Goal: Information Seeking & Learning: Learn about a topic

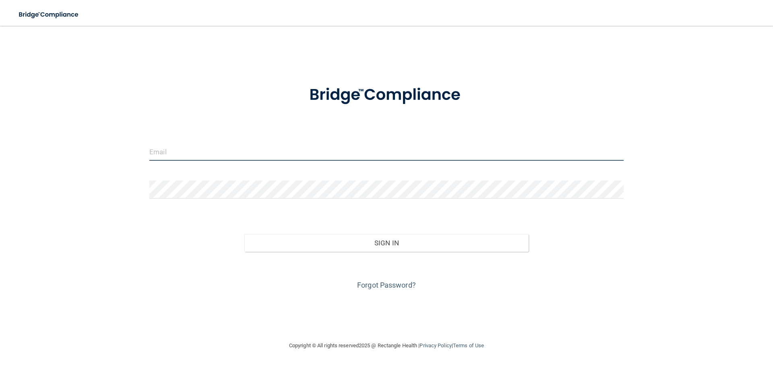
click at [175, 155] on input "email" at bounding box center [386, 151] width 474 height 18
type input "[EMAIL_ADDRESS][DOMAIN_NAME]"
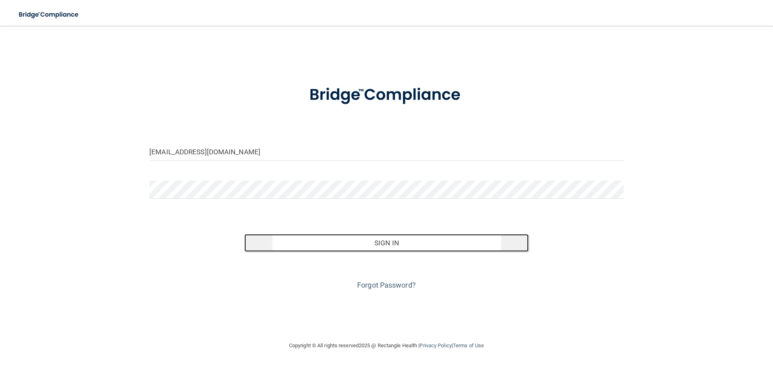
click at [462, 245] on button "Sign In" at bounding box center [386, 243] width 285 height 18
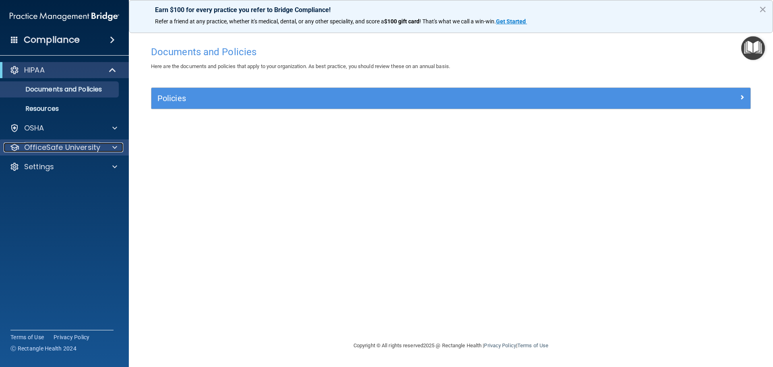
click at [51, 146] on p "OfficeSafe University" at bounding box center [62, 147] width 76 height 10
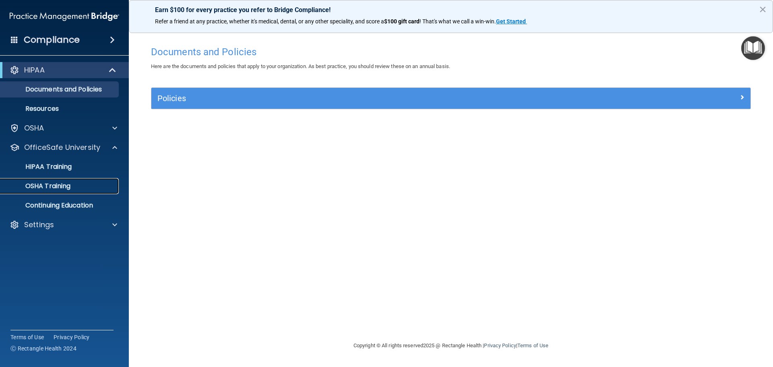
click at [58, 186] on p "OSHA Training" at bounding box center [37, 186] width 65 height 8
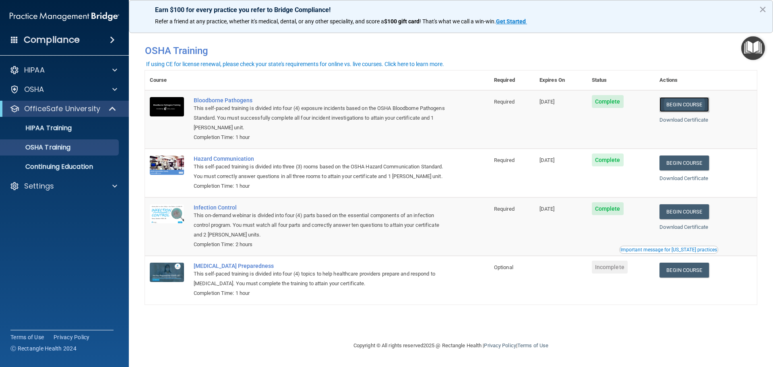
click at [683, 105] on link "Begin Course" at bounding box center [683, 104] width 49 height 15
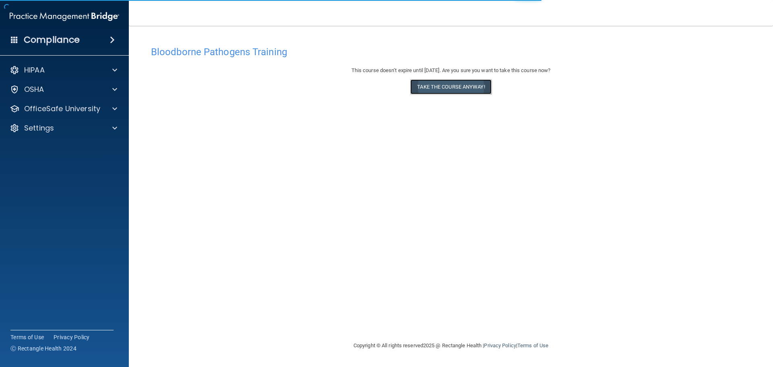
click at [434, 84] on button "Take the course anyway!" at bounding box center [450, 86] width 81 height 15
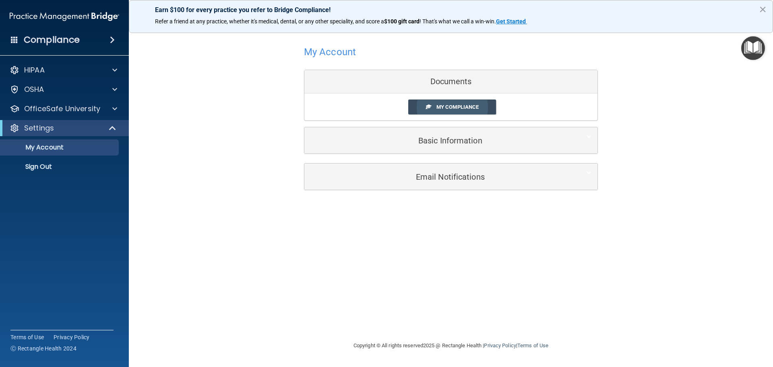
click at [450, 106] on span "My Compliance" at bounding box center [457, 107] width 42 height 6
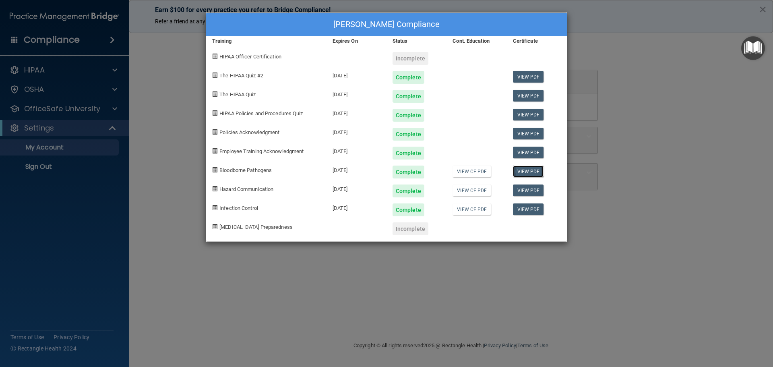
click at [535, 171] on link "View PDF" at bounding box center [528, 171] width 31 height 12
click at [685, 90] on div "Karin Feick's Compliance Training Expires On Status Cont. Education Certificate…" at bounding box center [386, 183] width 773 height 367
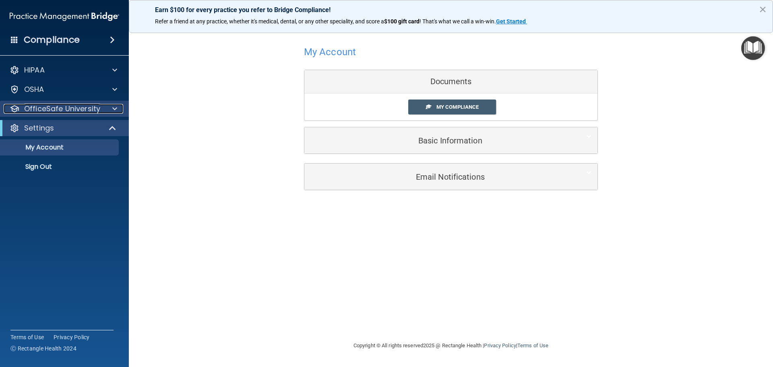
click at [53, 105] on p "OfficeSafe University" at bounding box center [62, 109] width 76 height 10
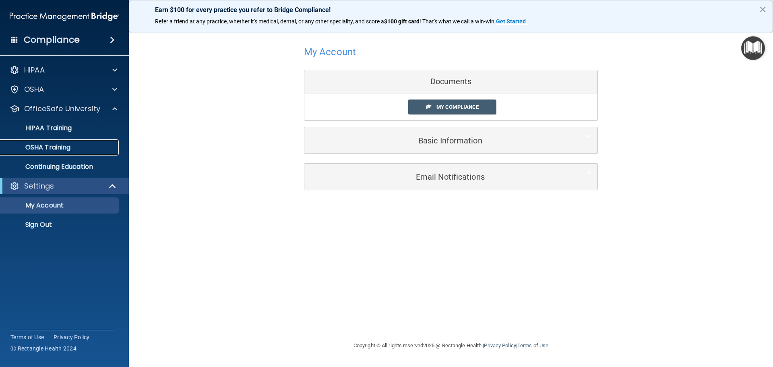
click at [41, 144] on p "OSHA Training" at bounding box center [37, 147] width 65 height 8
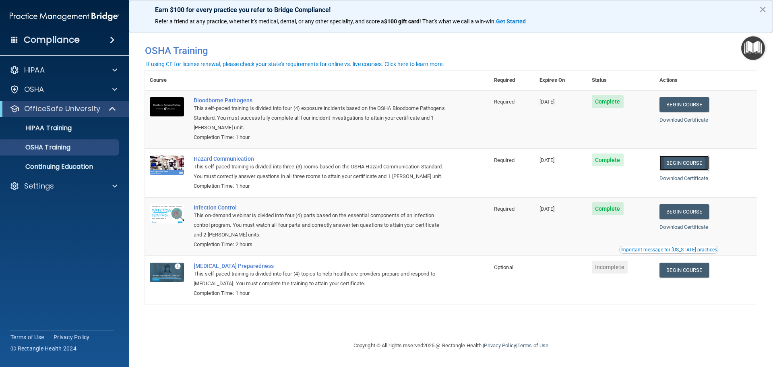
click at [689, 165] on link "Begin Course" at bounding box center [683, 162] width 49 height 15
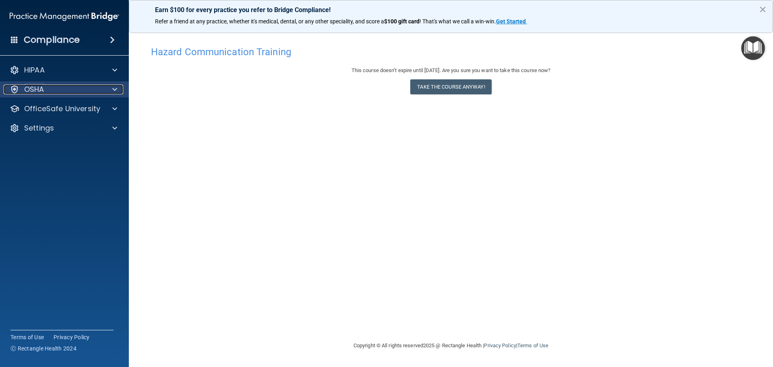
click at [39, 92] on p "OSHA" at bounding box center [34, 90] width 20 height 10
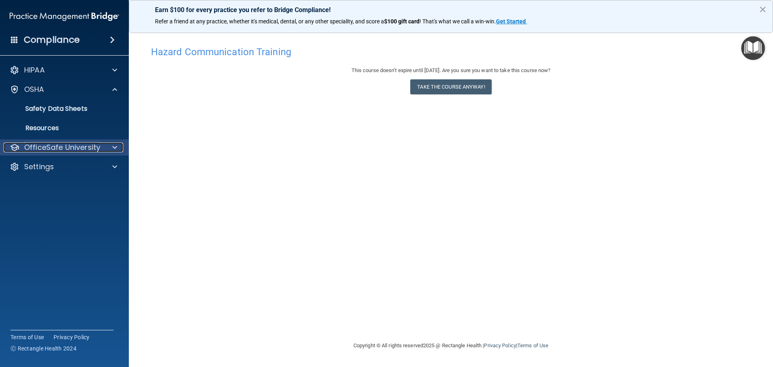
click at [41, 148] on p "OfficeSafe University" at bounding box center [62, 147] width 76 height 10
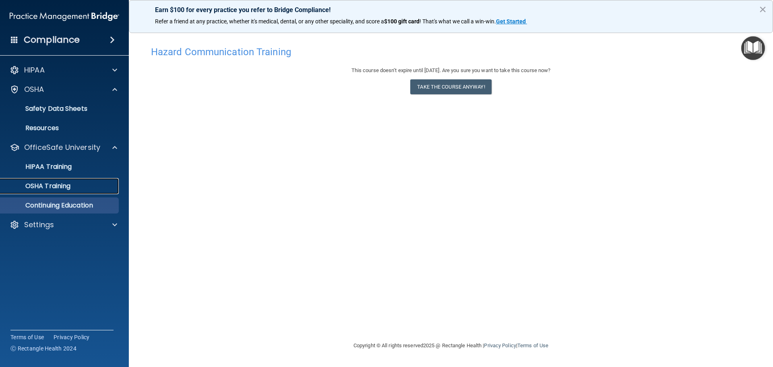
drag, startPoint x: 44, startPoint y: 184, endPoint x: 60, endPoint y: 188, distance: 16.7
click at [45, 184] on p "OSHA Training" at bounding box center [37, 186] width 65 height 8
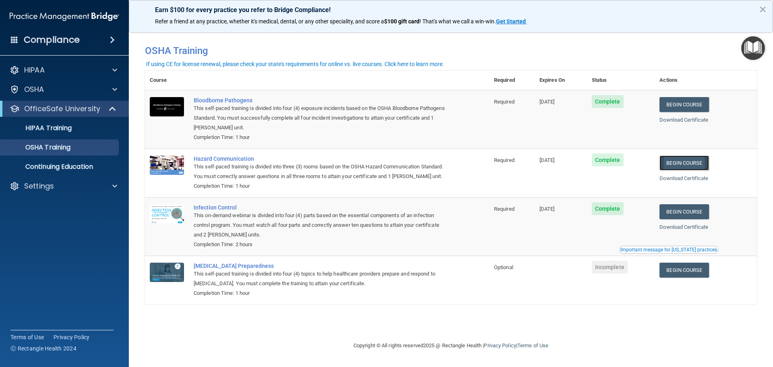
click at [691, 161] on link "Begin Course" at bounding box center [683, 162] width 49 height 15
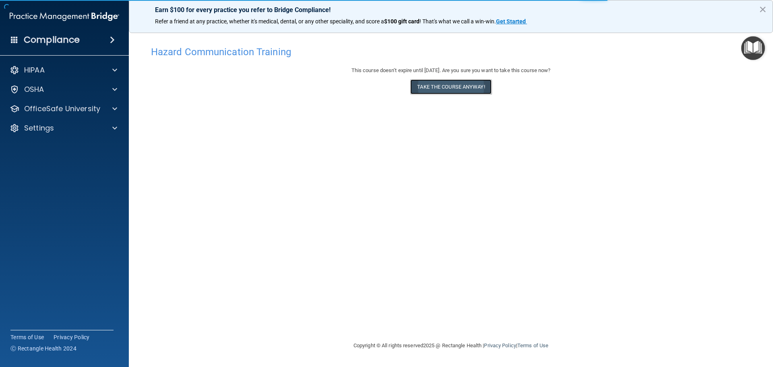
click at [471, 88] on button "Take the course anyway!" at bounding box center [450, 86] width 81 height 15
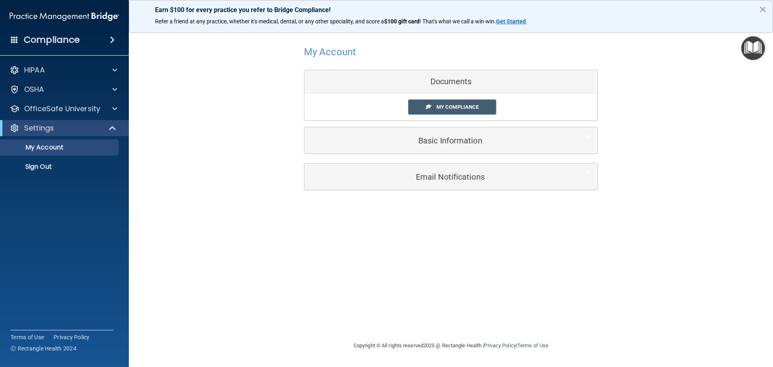
click at [446, 82] on div "Documents" at bounding box center [450, 81] width 293 height 23
click at [446, 108] on span "My Compliance" at bounding box center [457, 107] width 42 height 6
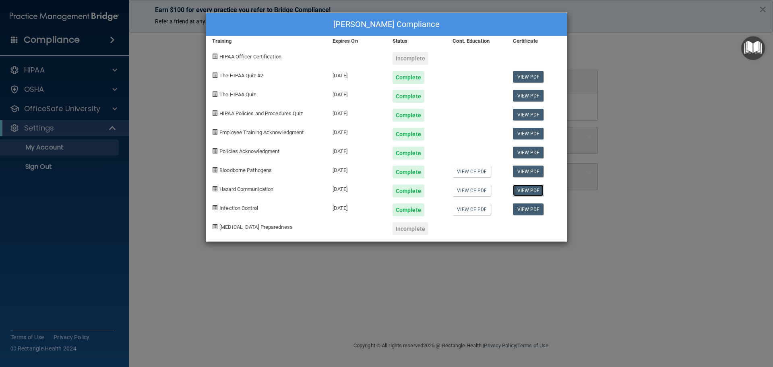
click at [526, 190] on link "View PDF" at bounding box center [528, 190] width 31 height 12
click at [650, 81] on div "Karin Feick's Compliance Training Expires On Status Cont. Education Certificate…" at bounding box center [386, 183] width 773 height 367
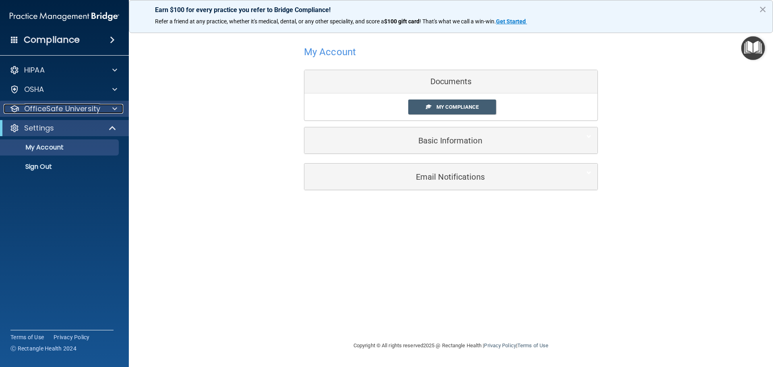
click at [47, 104] on p "OfficeSafe University" at bounding box center [62, 109] width 76 height 10
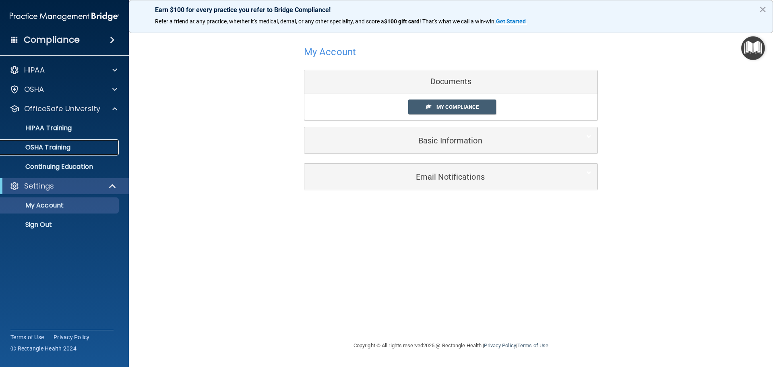
click at [48, 144] on p "OSHA Training" at bounding box center [37, 147] width 65 height 8
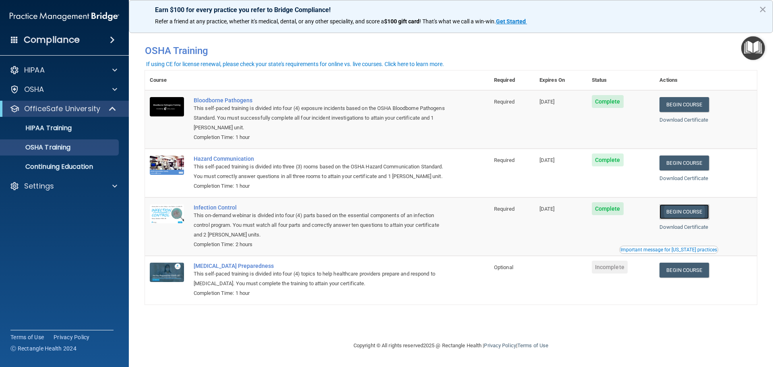
click at [680, 211] on link "Begin Course" at bounding box center [683, 211] width 49 height 15
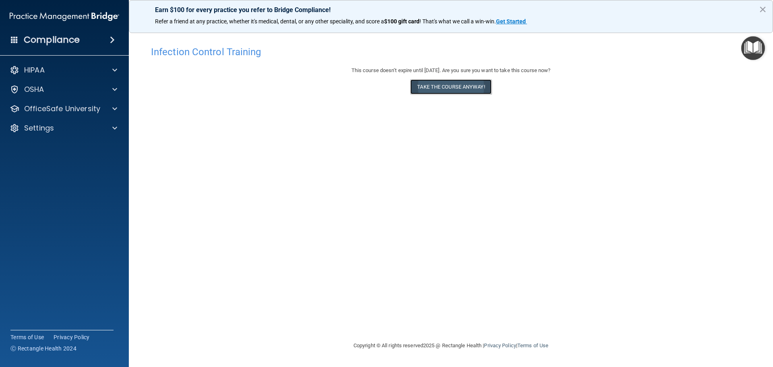
click at [455, 87] on button "Take the course anyway!" at bounding box center [450, 86] width 81 height 15
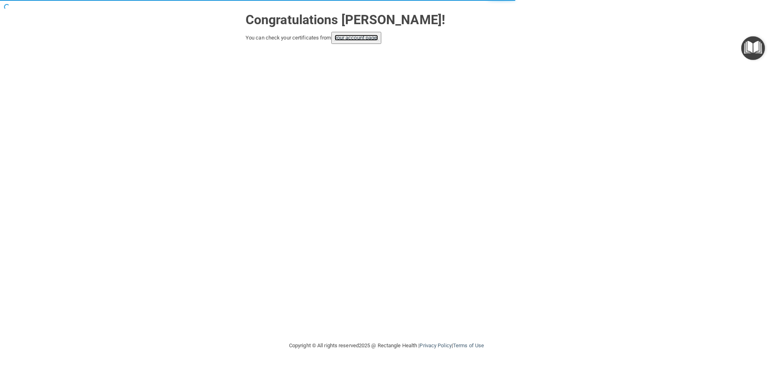
click at [361, 39] on link "your account page!" at bounding box center [356, 38] width 44 height 6
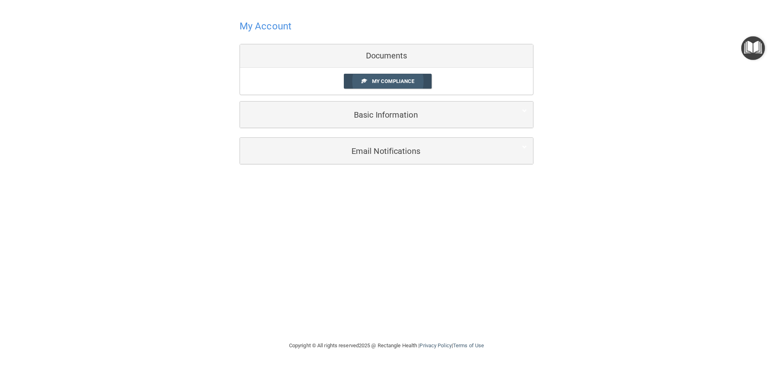
click at [398, 79] on span "My Compliance" at bounding box center [393, 81] width 42 height 6
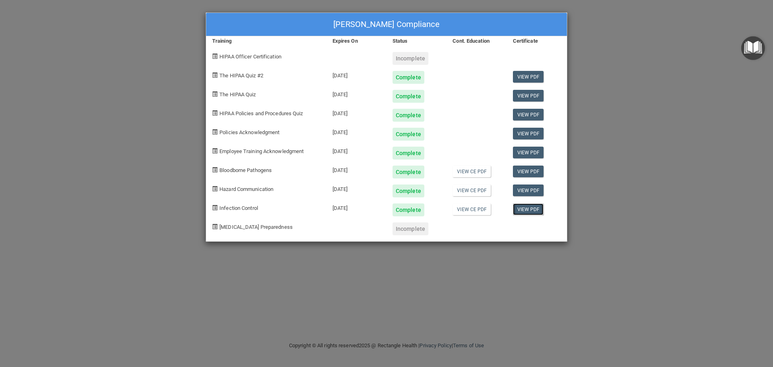
click at [524, 210] on link "View PDF" at bounding box center [528, 209] width 31 height 12
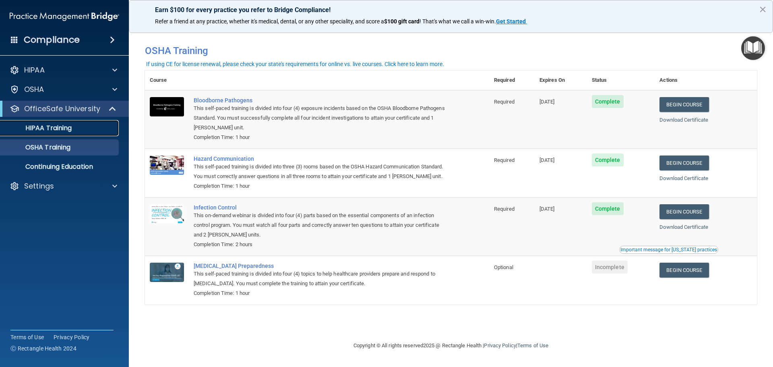
click at [64, 128] on p "HIPAA Training" at bounding box center [38, 128] width 66 height 8
